Goal: Task Accomplishment & Management: Use online tool/utility

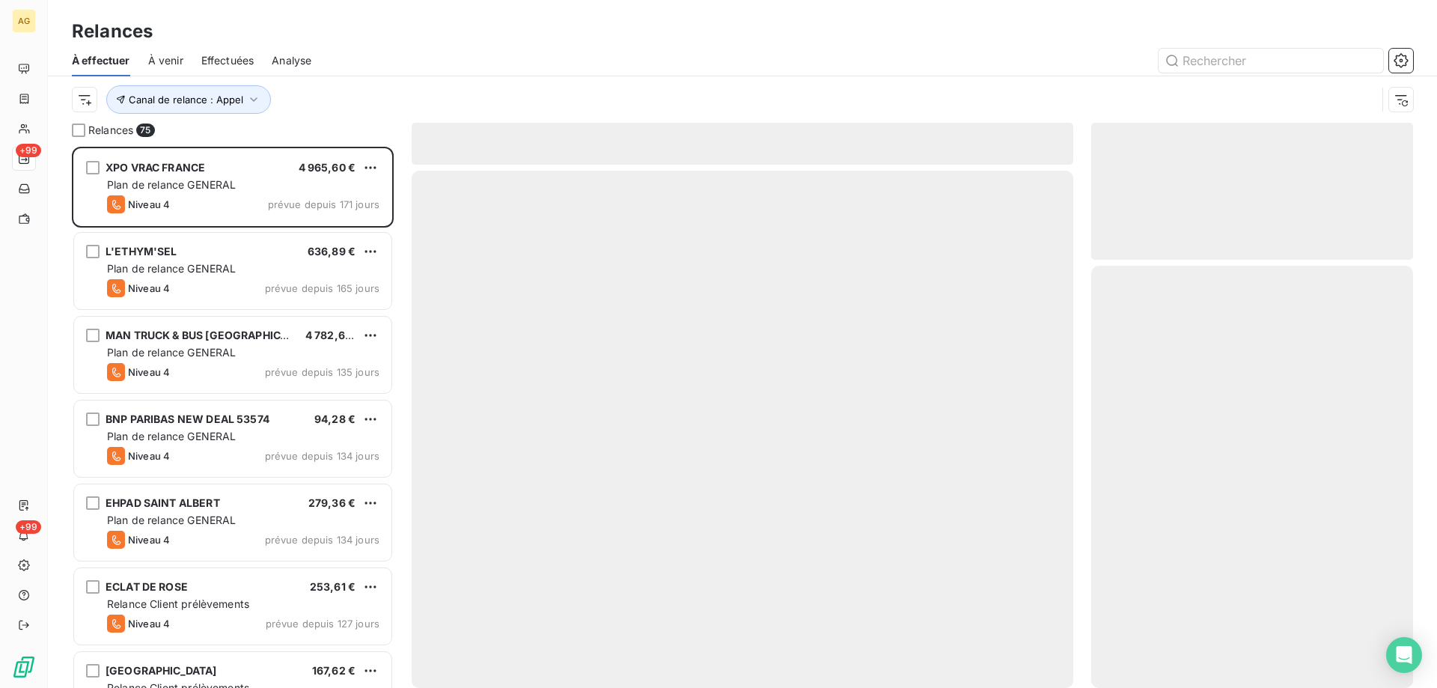
scroll to position [530, 311]
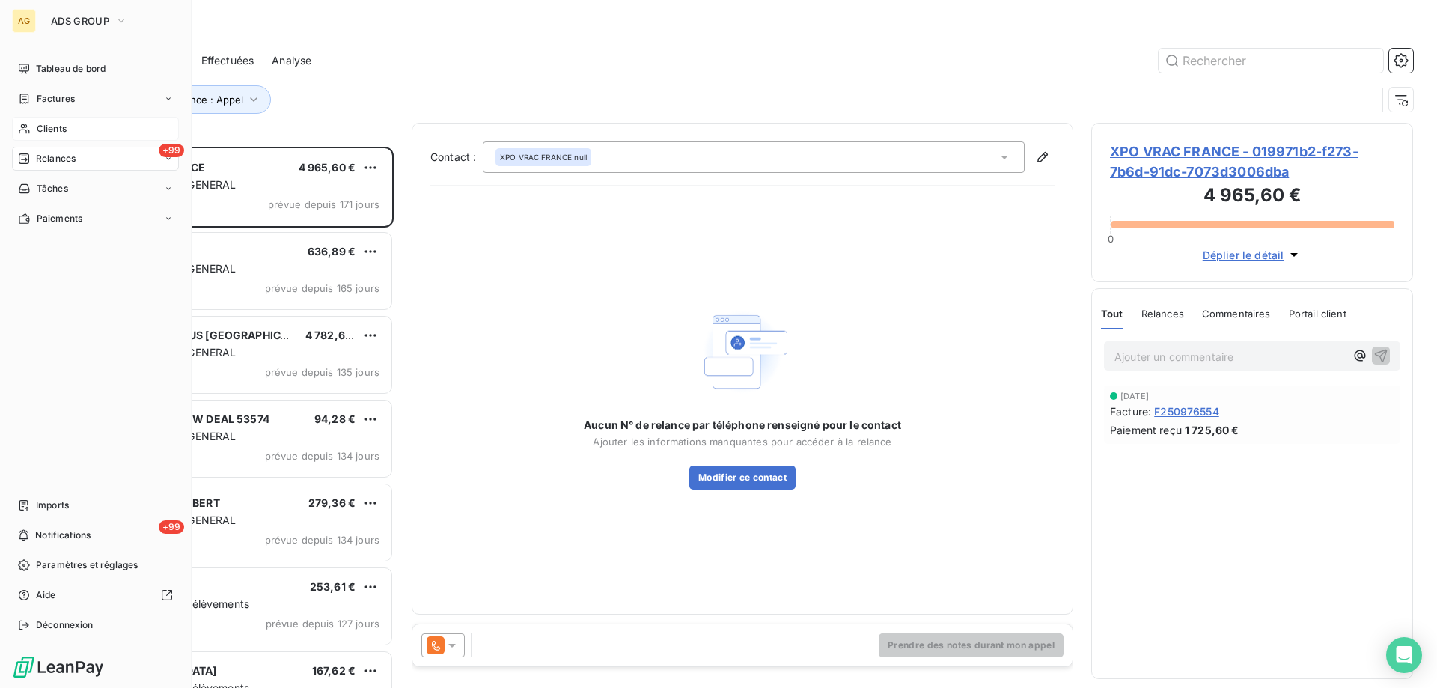
click at [43, 127] on span "Clients" at bounding box center [52, 128] width 30 height 13
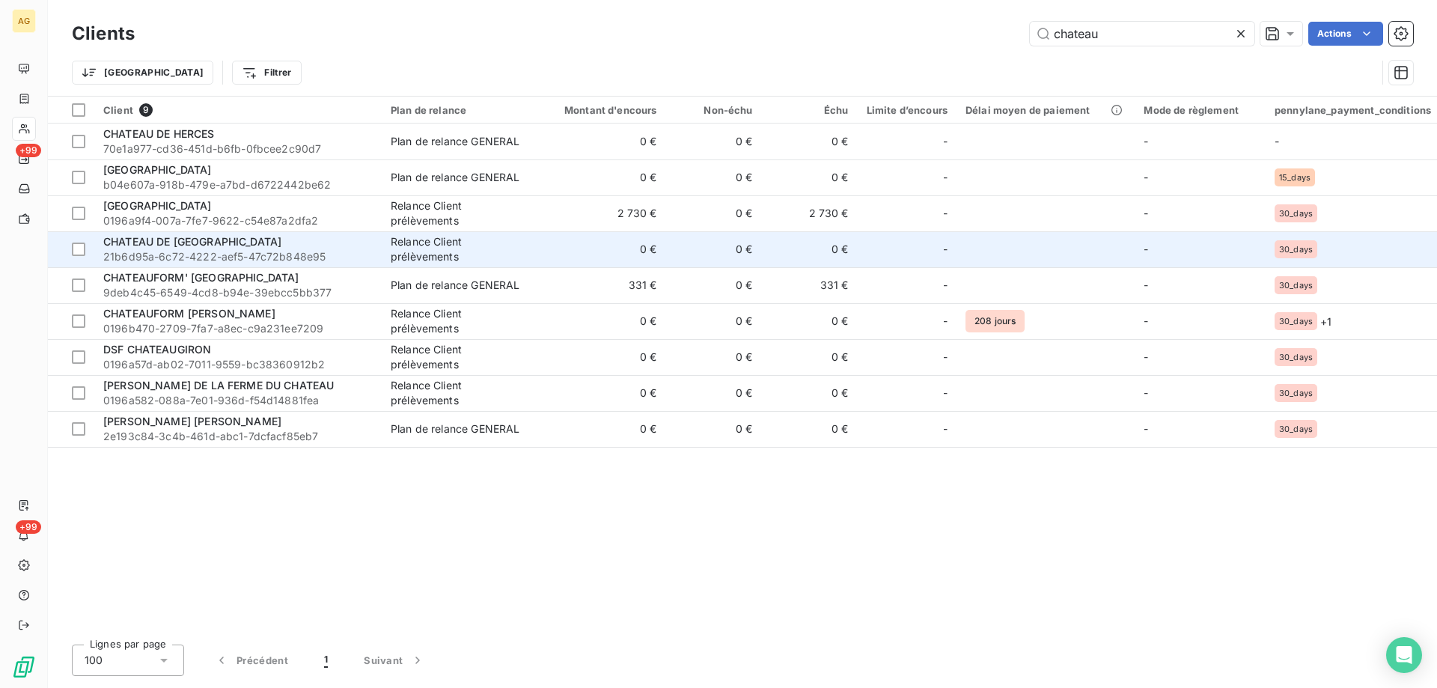
type input "chateau"
click at [216, 242] on span "CHATEAU DE [GEOGRAPHIC_DATA]" at bounding box center [192, 241] width 178 height 13
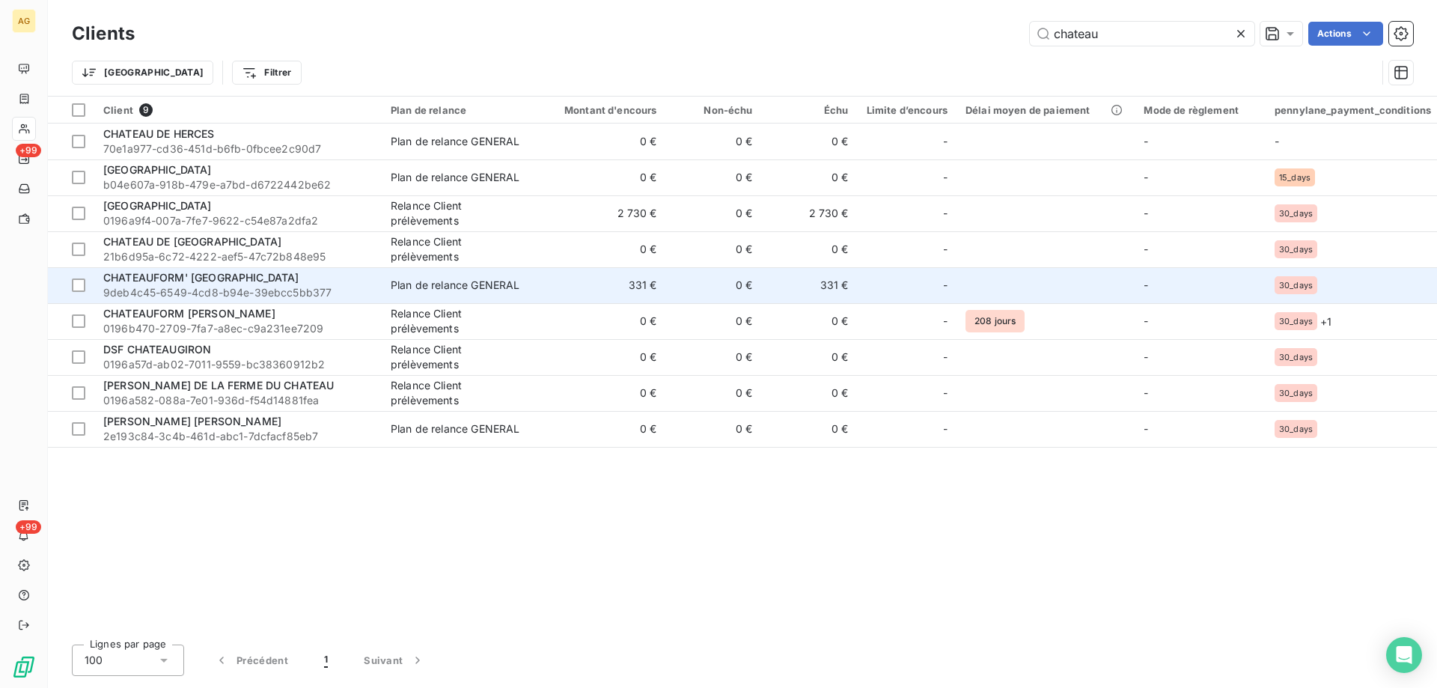
click at [148, 274] on span "CHATEAUFORM' [GEOGRAPHIC_DATA]" at bounding box center [201, 277] width 196 height 13
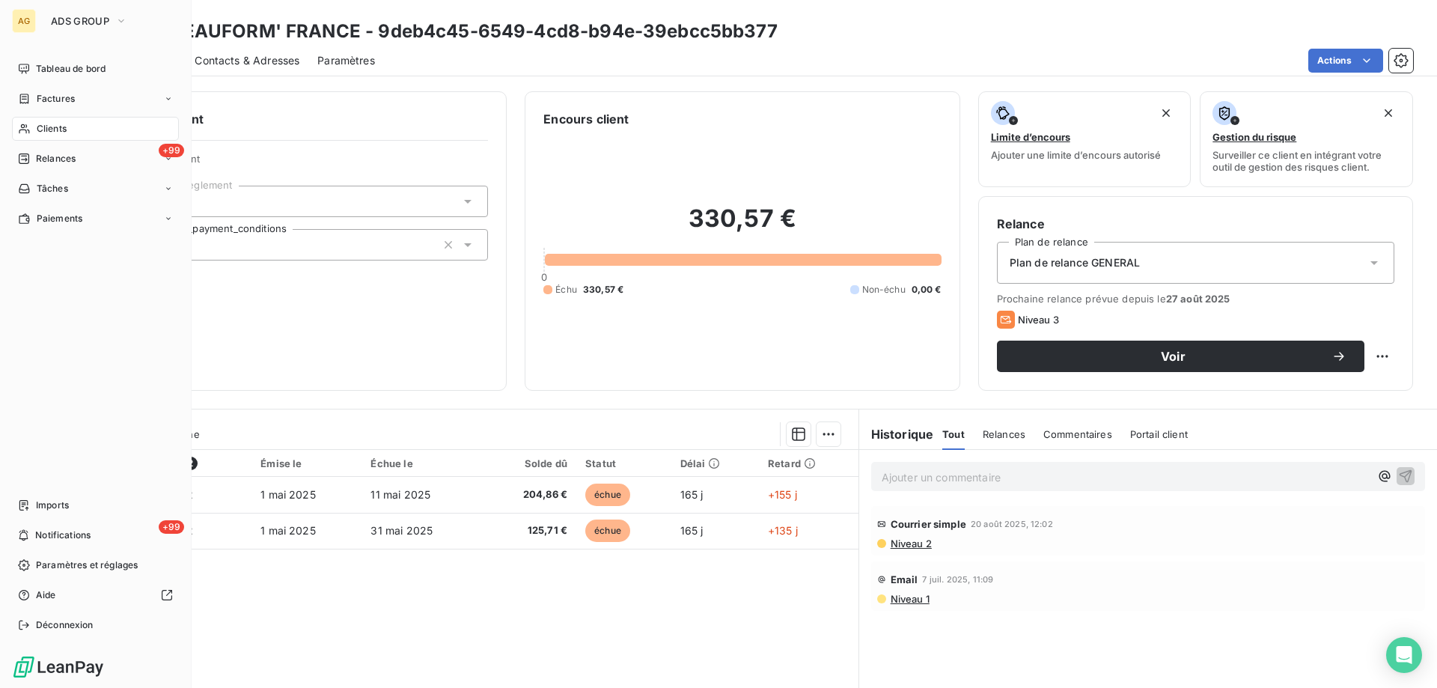
click at [46, 122] on span "Clients" at bounding box center [52, 128] width 30 height 13
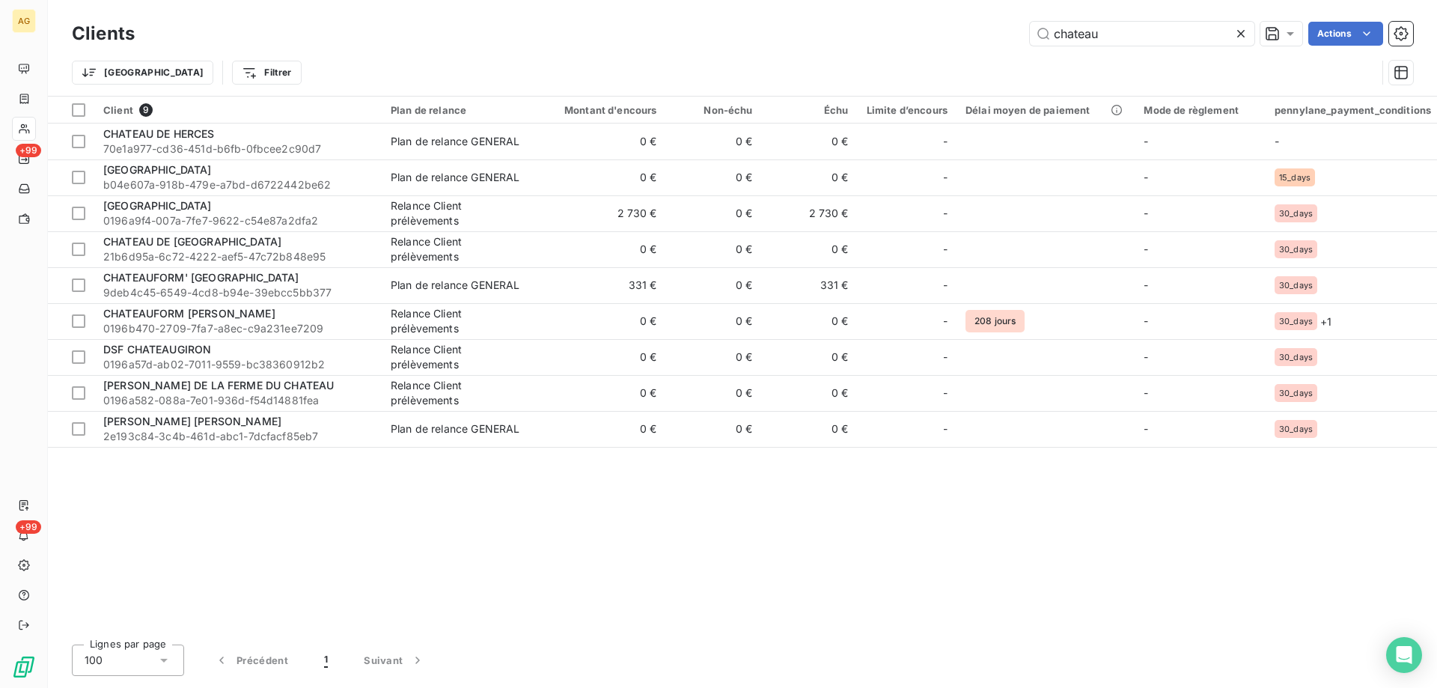
drag, startPoint x: 1157, startPoint y: 37, endPoint x: 764, endPoint y: 21, distance: 393.3
click at [764, 21] on div "Clients chateau Actions" at bounding box center [742, 33] width 1341 height 31
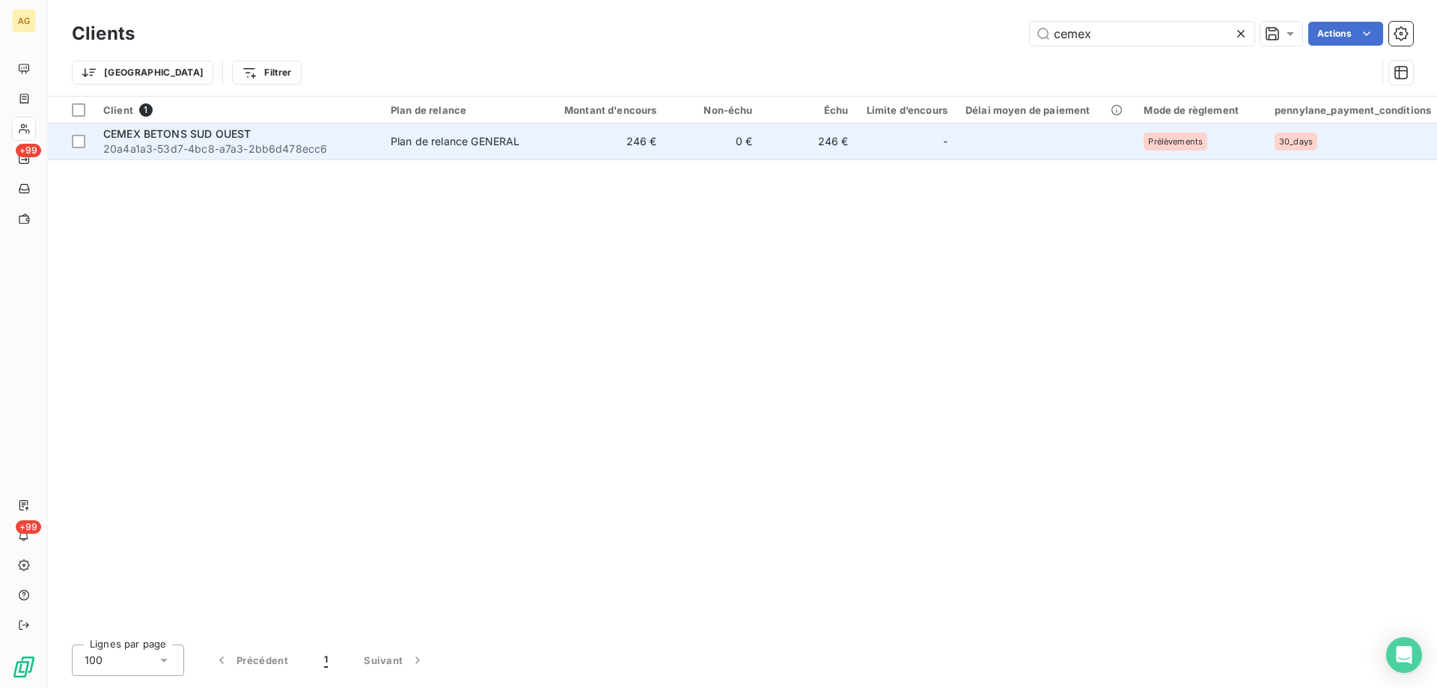
type input "cemex"
click at [271, 141] on span "20a4a1a3-53d7-4bc8-a7a3-2bb6d478ecc6" at bounding box center [237, 148] width 269 height 15
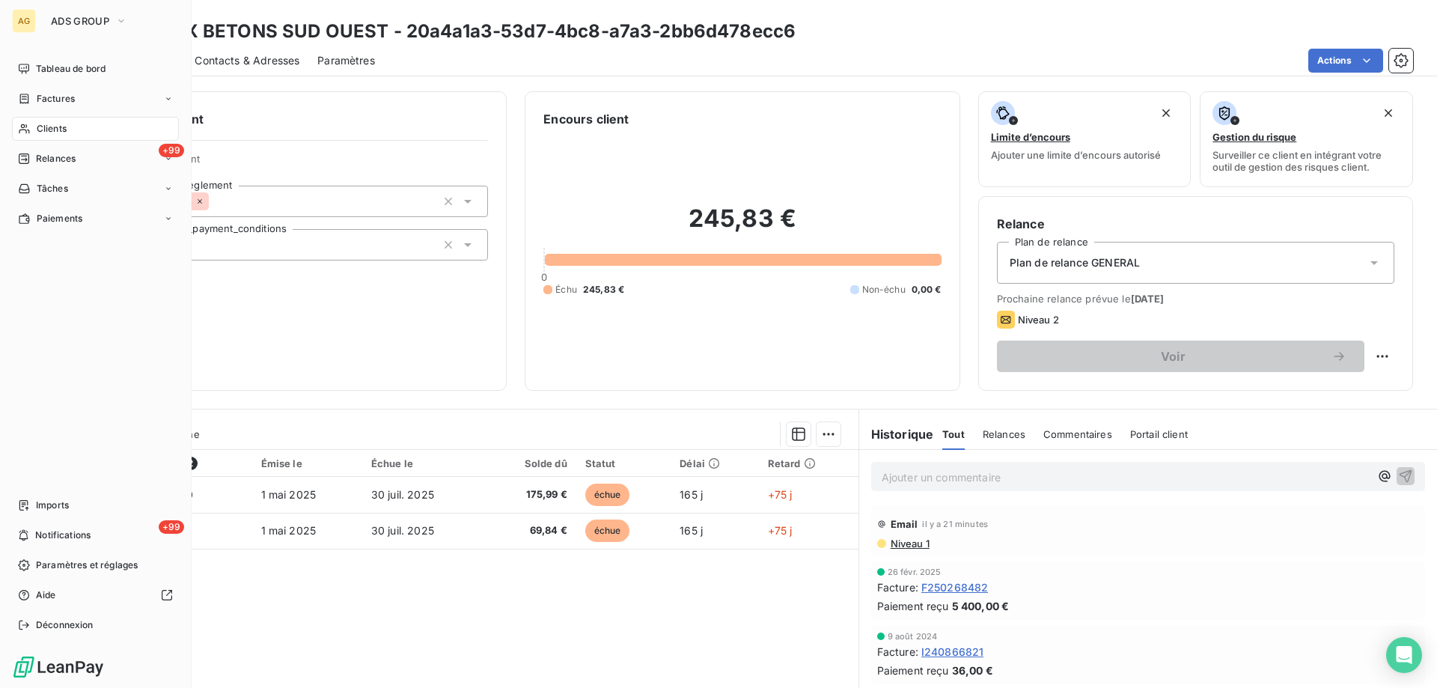
click at [61, 124] on span "Clients" at bounding box center [52, 128] width 30 height 13
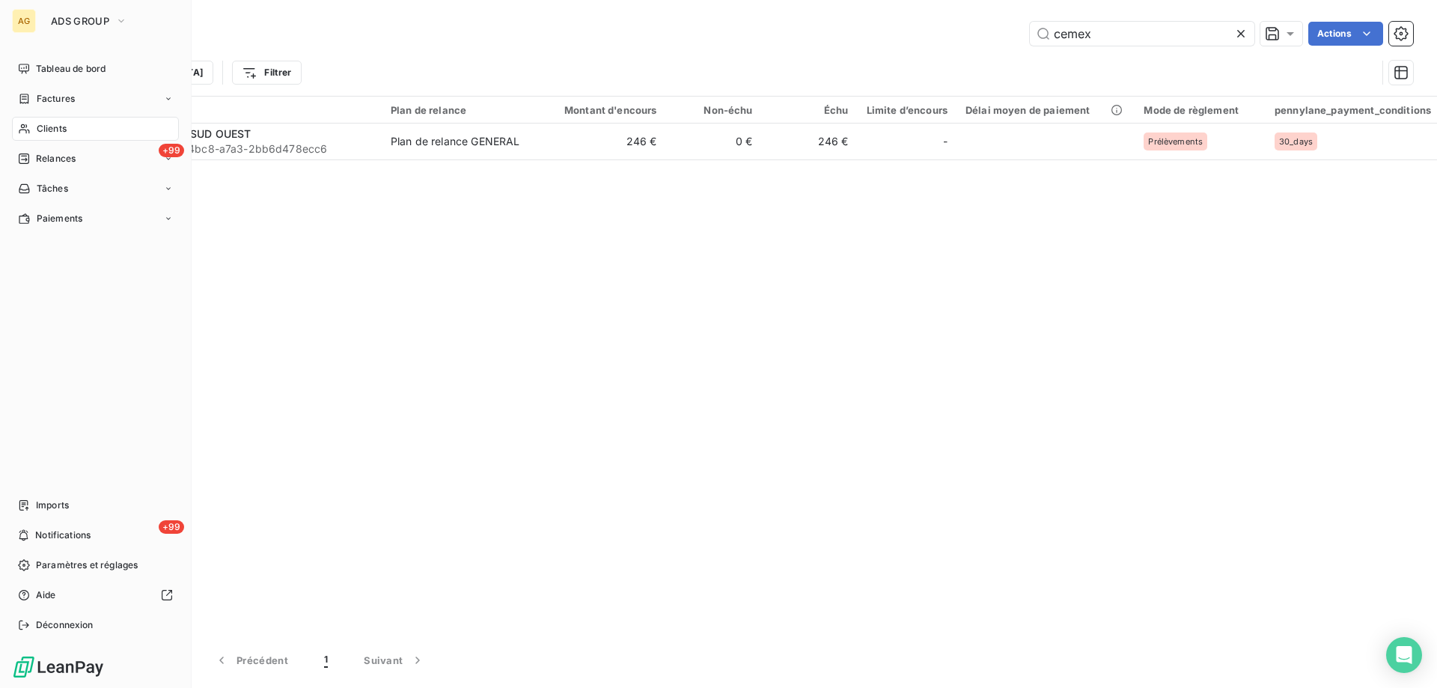
drag, startPoint x: 55, startPoint y: 129, endPoint x: 68, endPoint y: 129, distance: 13.5
click at [55, 129] on span "Clients" at bounding box center [52, 128] width 30 height 13
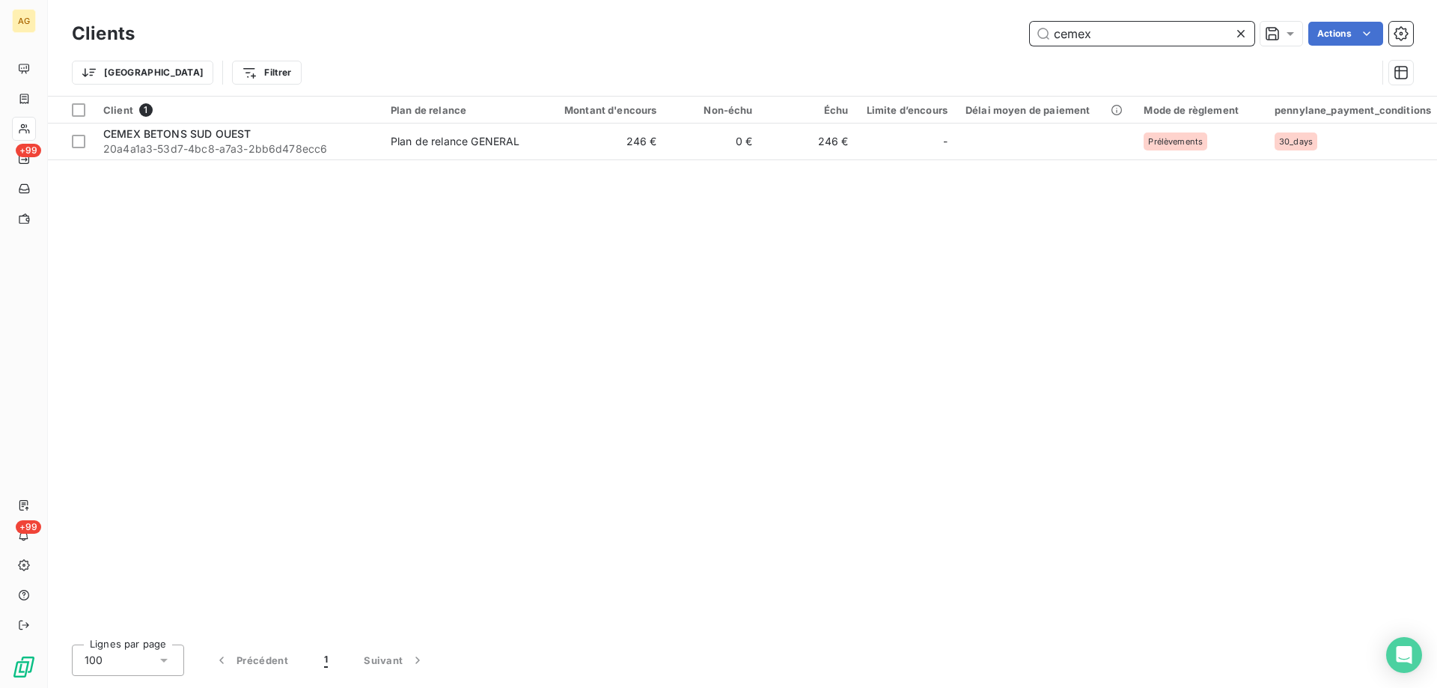
drag, startPoint x: 1130, startPoint y: 36, endPoint x: 976, endPoint y: 36, distance: 154.2
click at [976, 36] on div "cemex Actions" at bounding box center [783, 34] width 1261 height 24
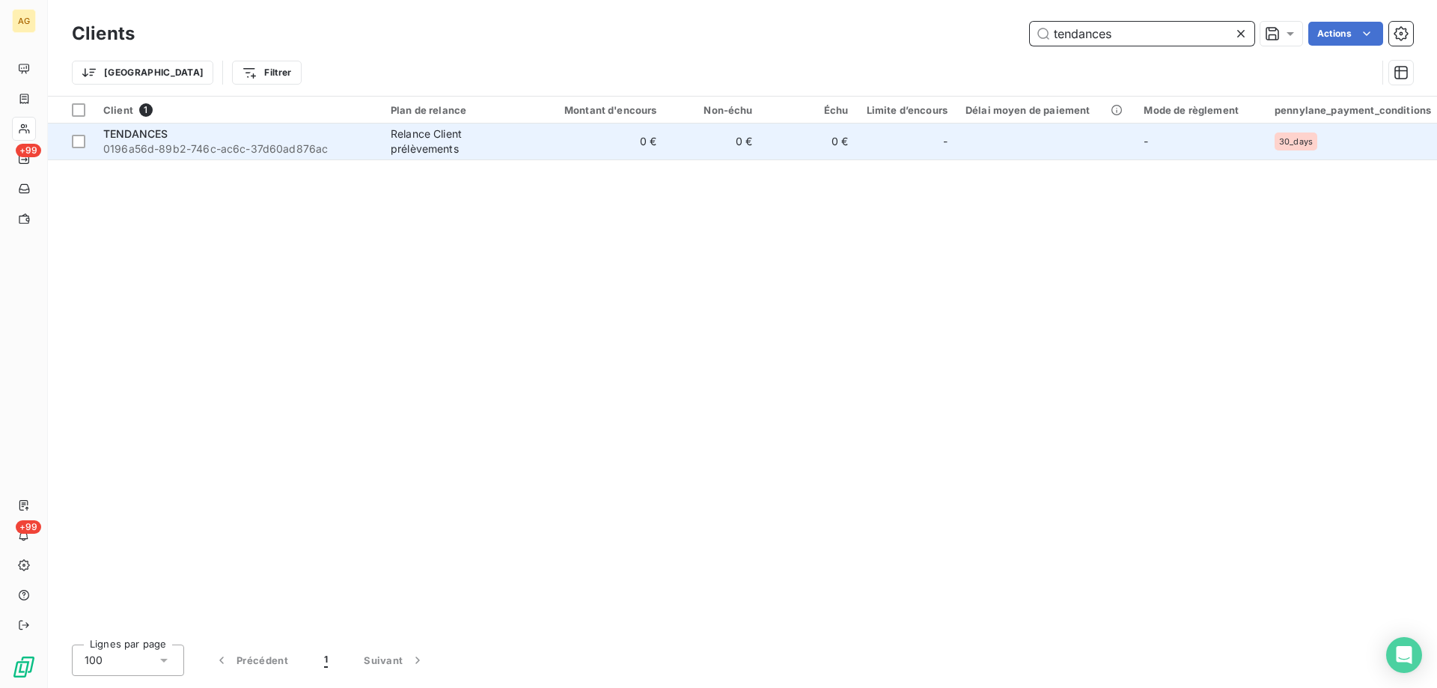
type input "tendances"
click at [240, 144] on span "0196a56d-89b2-746c-ac6c-37d60ad876ac" at bounding box center [237, 148] width 269 height 15
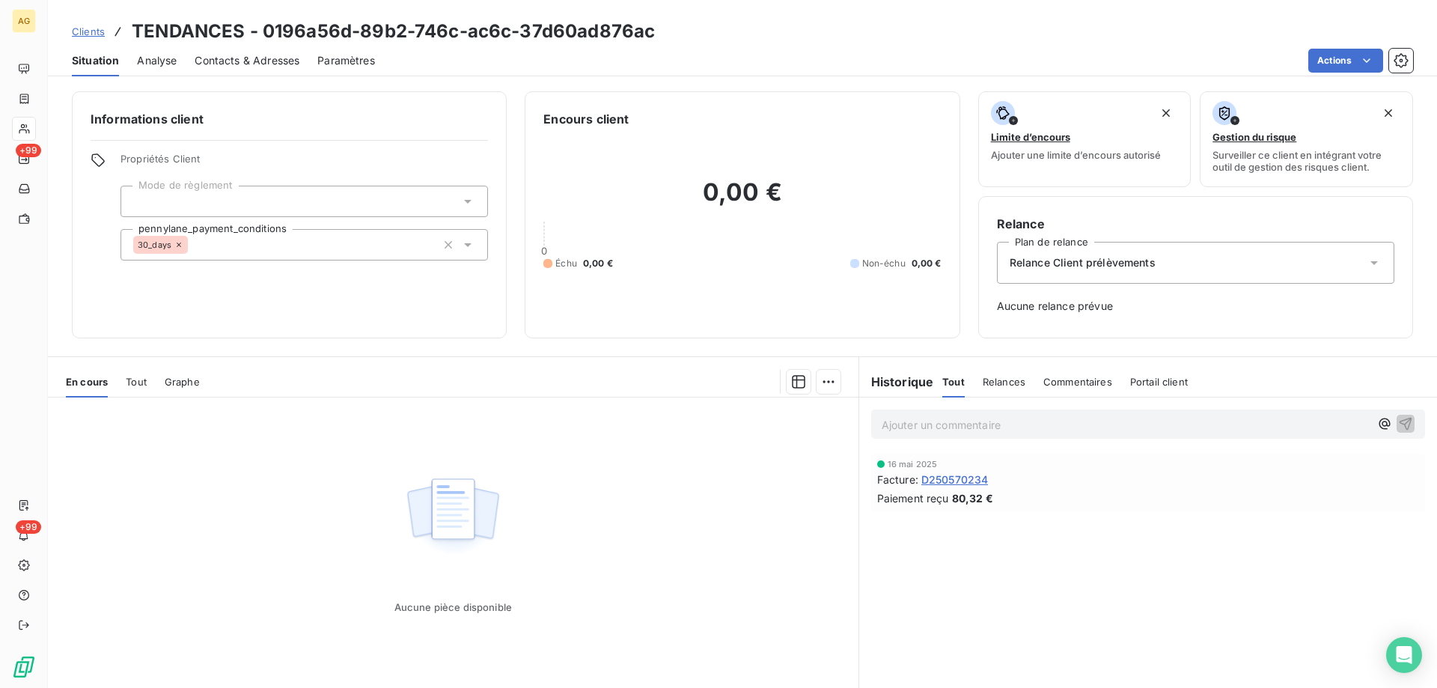
click at [133, 379] on span "Tout" at bounding box center [136, 382] width 21 height 12
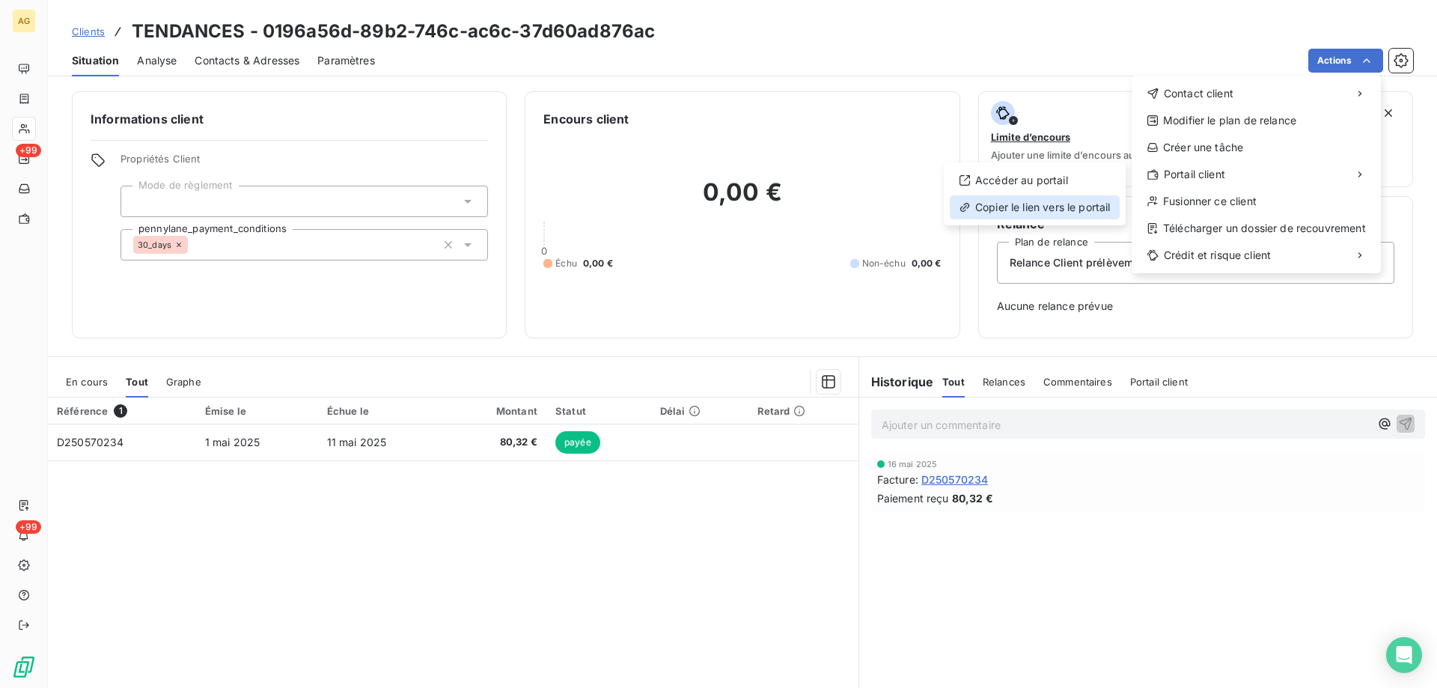
click at [987, 205] on div "Copier le lien vers le portail" at bounding box center [1035, 207] width 170 height 24
